Goal: Task Accomplishment & Management: Manage account settings

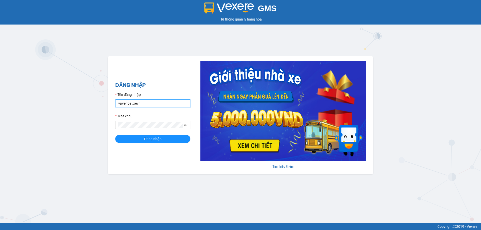
click at [155, 104] on input "vpyenbai.xevn" at bounding box center [152, 104] width 75 height 8
drag, startPoint x: 162, startPoint y: 106, endPoint x: 111, endPoint y: 109, distance: 51.5
click at [111, 109] on div "ĐĂNG NHẬP Tên đăng nhập vpyenbai.xevn Mật khẩu Đăng nhập Tìm hiểu thêm" at bounding box center [241, 115] width 266 height 118
type input "t"
